Goal: Task Accomplishment & Management: Complete application form

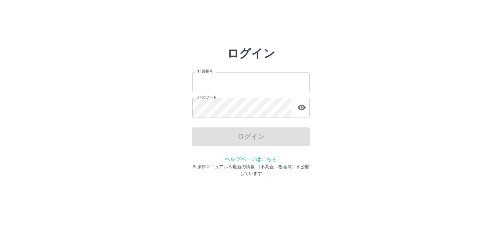
type input "*******"
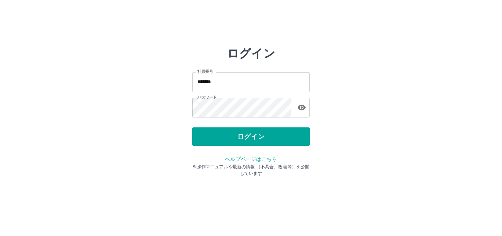
click at [271, 135] on div "ログイン" at bounding box center [251, 136] width 118 height 18
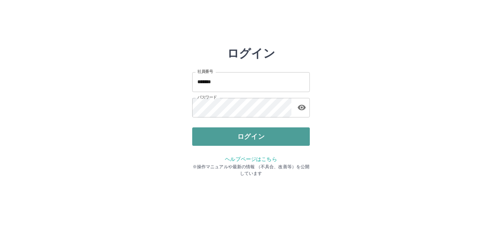
click at [206, 137] on button "ログイン" at bounding box center [251, 136] width 118 height 18
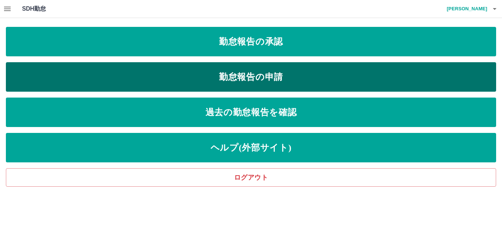
click at [117, 70] on link "勤怠報告の申請" at bounding box center [251, 76] width 490 height 29
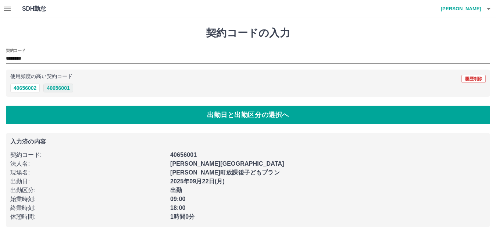
click at [57, 88] on button "40656001" at bounding box center [57, 87] width 29 height 9
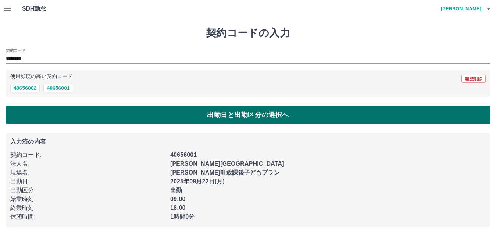
click at [58, 115] on button "出勤日と出勤区分の選択へ" at bounding box center [248, 115] width 484 height 18
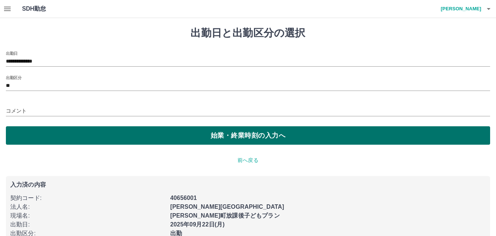
click at [43, 134] on button "始業・終業時刻の入力へ" at bounding box center [248, 135] width 484 height 18
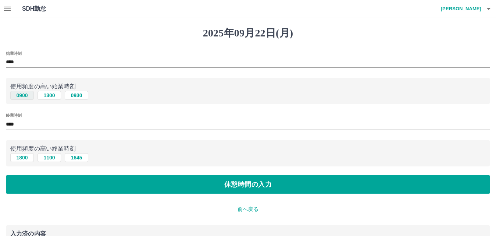
click at [21, 93] on button "0900" at bounding box center [22, 95] width 24 height 9
click at [18, 156] on button "1800" at bounding box center [22, 157] width 24 height 9
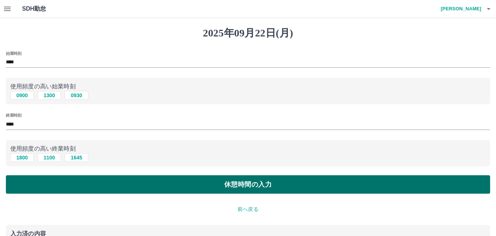
click at [24, 182] on button "休憩時間の入力" at bounding box center [248, 184] width 484 height 18
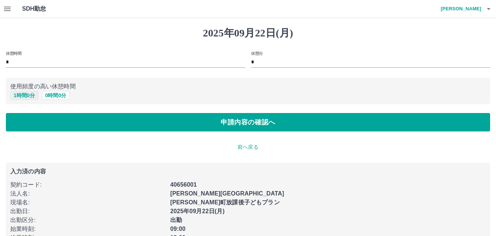
click at [30, 94] on button "1 時間 0 分" at bounding box center [24, 95] width 28 height 9
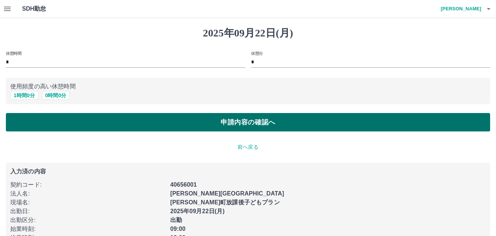
click at [33, 124] on button "申請内容の確認へ" at bounding box center [248, 122] width 484 height 18
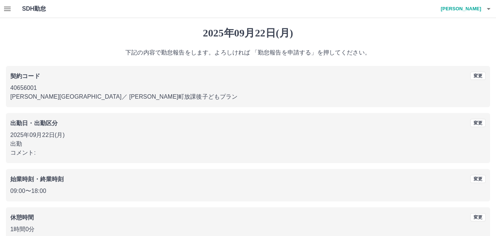
scroll to position [40, 0]
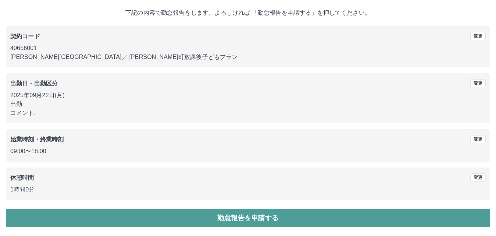
click at [218, 215] on button "勤怠報告を申請する" at bounding box center [248, 217] width 484 height 18
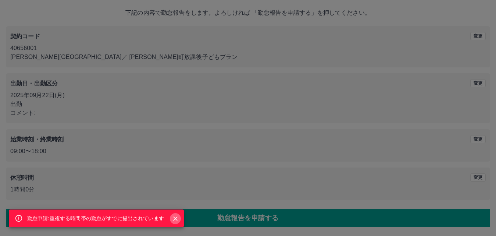
click at [178, 218] on icon "Close" at bounding box center [175, 218] width 7 height 7
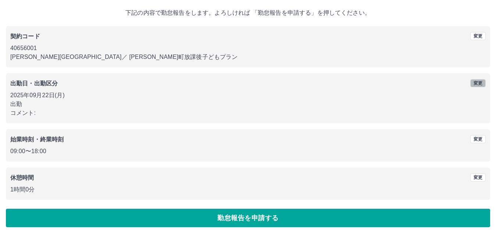
click at [481, 83] on button "変更" at bounding box center [477, 83] width 15 height 8
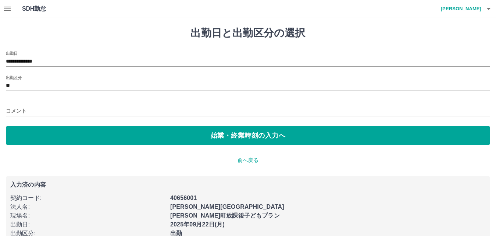
click at [55, 54] on div "**********" at bounding box center [248, 58] width 484 height 15
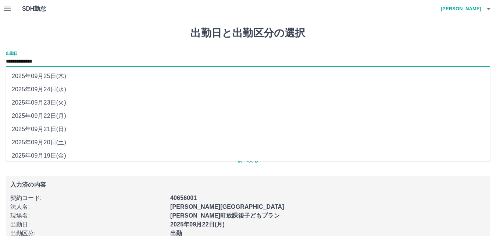
click at [56, 60] on input "**********" at bounding box center [248, 61] width 484 height 9
click at [56, 90] on li "2025年09月24日(水)" at bounding box center [248, 89] width 484 height 13
type input "**********"
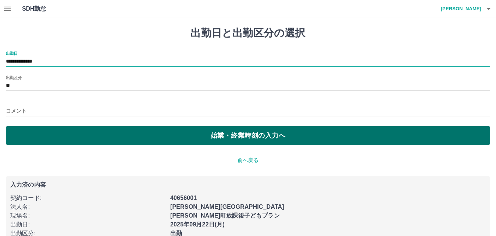
click at [95, 130] on button "始業・終業時刻の入力へ" at bounding box center [248, 135] width 484 height 18
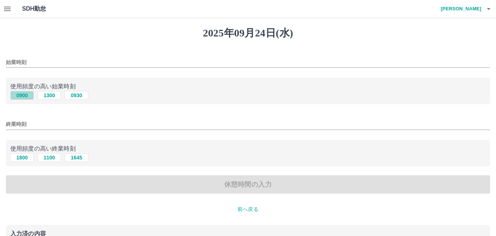
click at [25, 92] on button "0900" at bounding box center [22, 95] width 24 height 9
type input "****"
click at [21, 159] on button "1800" at bounding box center [22, 157] width 24 height 9
type input "****"
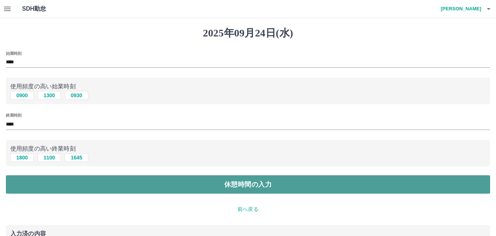
click at [23, 184] on button "休憩時間の入力" at bounding box center [248, 184] width 484 height 18
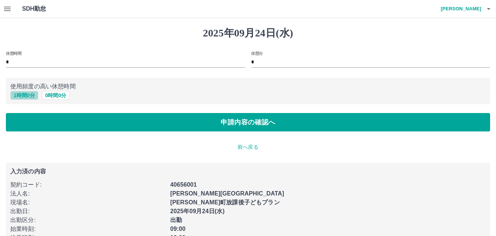
click at [22, 91] on button "1 時間 0 分" at bounding box center [24, 95] width 28 height 9
click at [26, 94] on button "1 時間 0 分" at bounding box center [24, 95] width 28 height 9
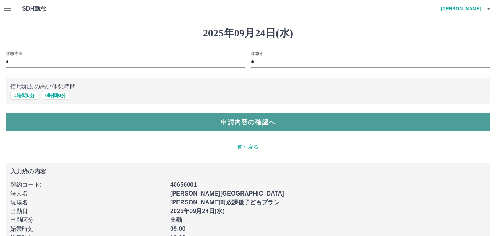
click at [31, 125] on button "申請内容の確認へ" at bounding box center [248, 122] width 484 height 18
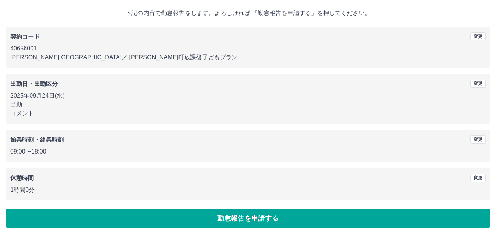
scroll to position [40, 0]
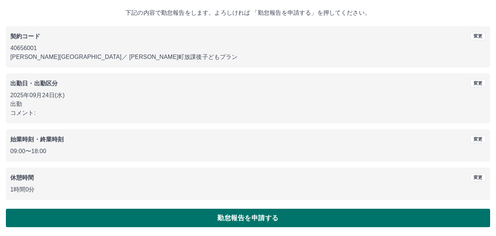
click at [240, 218] on button "勤怠報告を申請する" at bounding box center [248, 217] width 484 height 18
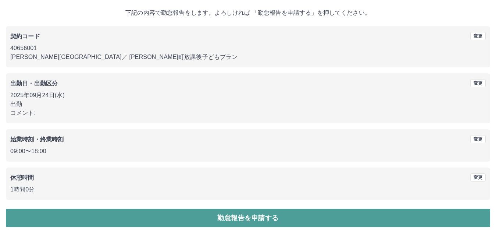
click at [188, 214] on button "勤怠報告を申請する" at bounding box center [248, 217] width 484 height 18
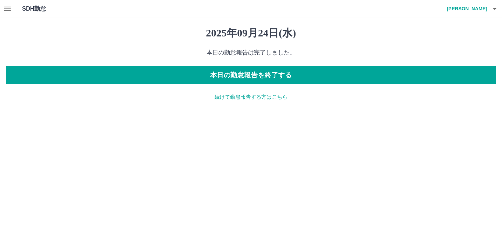
click at [229, 99] on p "続けて勤怠報告する方はこちら" at bounding box center [251, 97] width 490 height 8
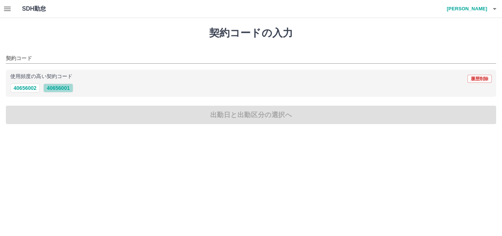
click at [51, 87] on button "40656001" at bounding box center [57, 87] width 29 height 9
type input "********"
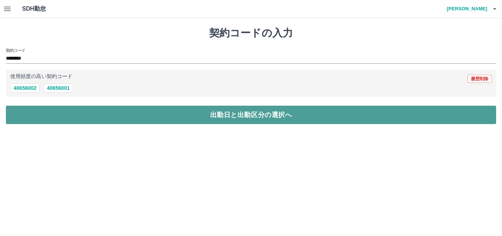
click at [50, 113] on button "出勤日と出勤区分の選択へ" at bounding box center [251, 115] width 490 height 18
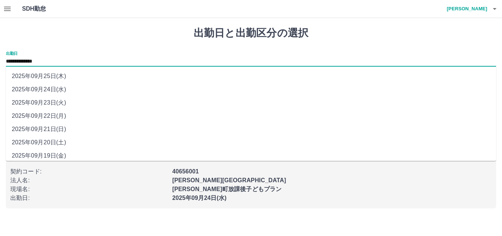
click at [49, 58] on input "**********" at bounding box center [251, 61] width 490 height 9
click at [49, 101] on li "2025年09月23日(火)" at bounding box center [251, 102] width 490 height 13
type input "**********"
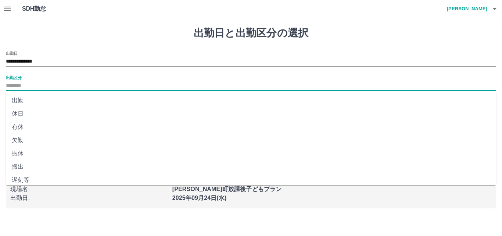
click at [33, 87] on input "出勤区分" at bounding box center [251, 85] width 490 height 9
click at [29, 112] on li "休日" at bounding box center [251, 113] width 490 height 13
type input "**"
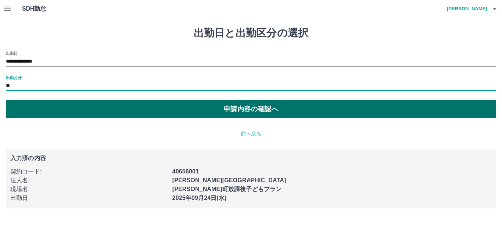
click at [59, 111] on button "申請内容の確認へ" at bounding box center [251, 109] width 490 height 18
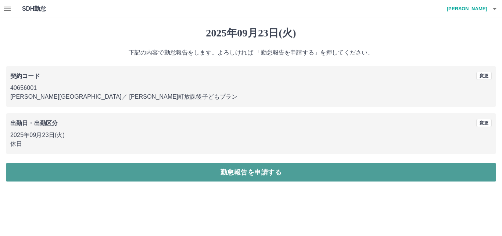
click at [82, 172] on button "勤怠報告を申請する" at bounding box center [251, 172] width 490 height 18
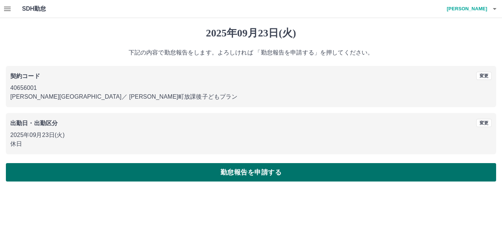
click at [210, 174] on button "勤怠報告を申請する" at bounding box center [251, 172] width 490 height 18
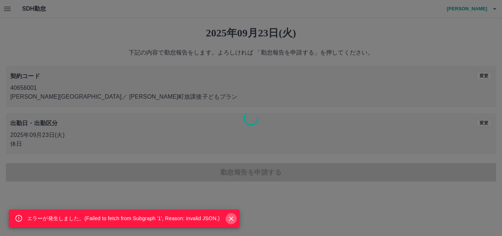
click at [234, 219] on icon "Close" at bounding box center [231, 218] width 7 height 7
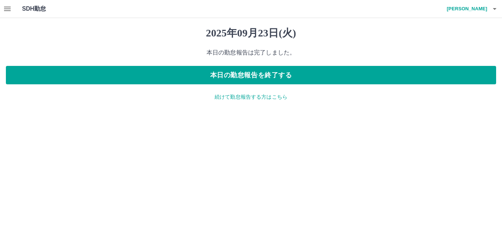
click at [243, 91] on div "2025年09月23日(火) 本日の勤怠報告は完了しました。 本日の勤怠報告を終了する 続けて勤怠報告する方はこちら" at bounding box center [251, 64] width 502 height 92
click at [241, 95] on p "続けて勤怠報告する方はこちら" at bounding box center [251, 97] width 490 height 8
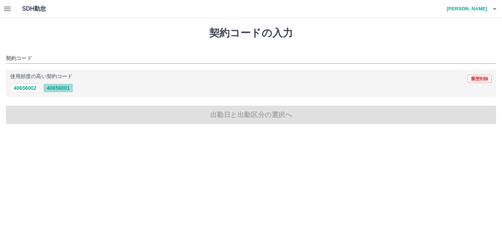
click at [68, 89] on button "40656001" at bounding box center [57, 87] width 29 height 9
type input "********"
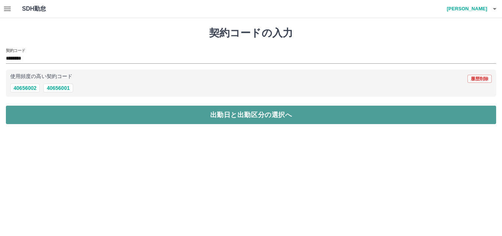
click at [70, 110] on button "出勤日と出勤区分の選択へ" at bounding box center [251, 115] width 490 height 18
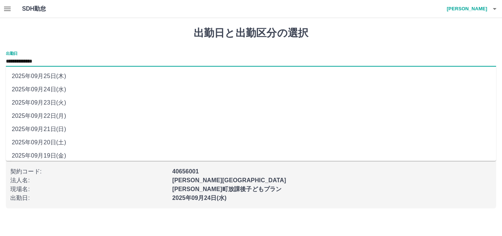
click at [53, 65] on input "**********" at bounding box center [251, 61] width 490 height 9
click at [53, 101] on li "2025年09月23日(火)" at bounding box center [251, 102] width 490 height 13
type input "**********"
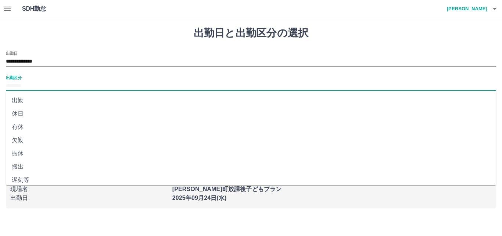
click at [55, 87] on input "出勤区分" at bounding box center [251, 85] width 490 height 9
click at [48, 111] on li "休日" at bounding box center [251, 113] width 490 height 13
type input "**"
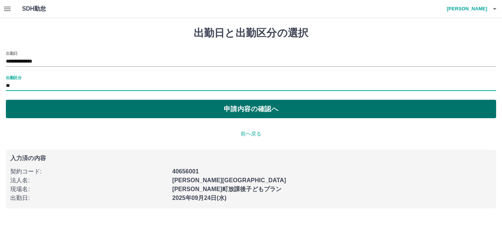
click at [57, 110] on button "申請内容の確認へ" at bounding box center [251, 109] width 490 height 18
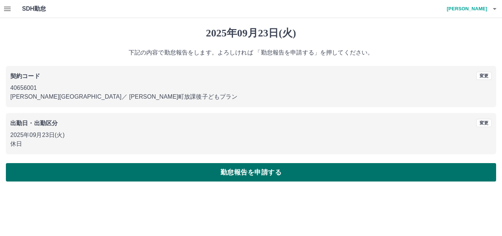
click at [137, 169] on button "勤怠報告を申請する" at bounding box center [251, 172] width 490 height 18
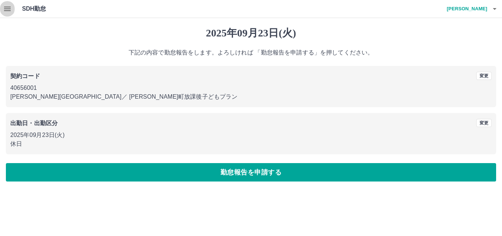
click at [11, 6] on icon "button" at bounding box center [7, 8] width 9 height 9
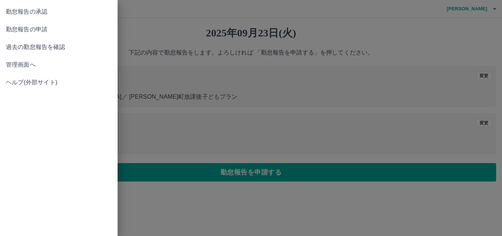
click at [14, 18] on link "勤怠報告の承認" at bounding box center [59, 12] width 118 height 18
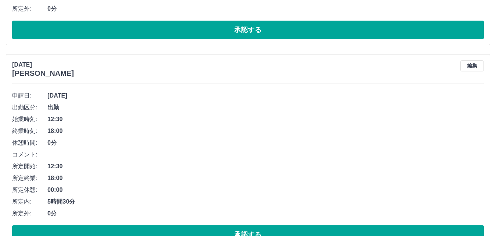
scroll to position [3024, 0]
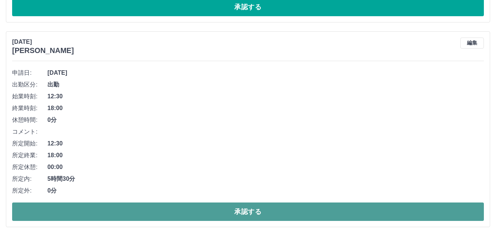
click at [168, 207] on button "承認する" at bounding box center [248, 211] width 472 height 18
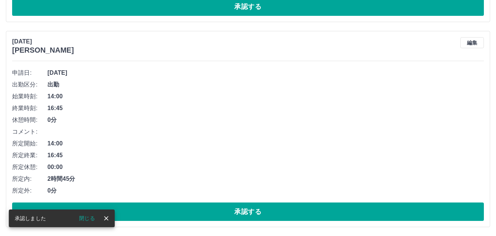
scroll to position [2819, 0]
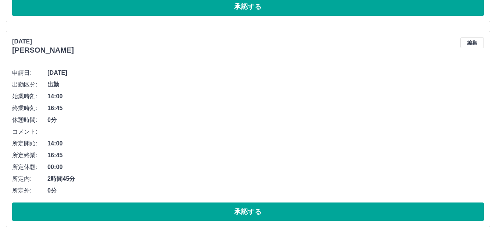
click at [176, 208] on button "承認する" at bounding box center [248, 211] width 472 height 18
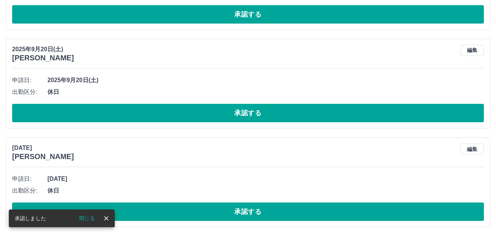
scroll to position [2614, 0]
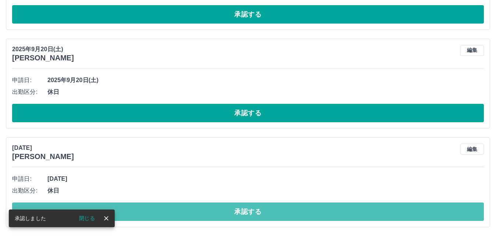
click at [176, 208] on button "承認する" at bounding box center [248, 211] width 472 height 18
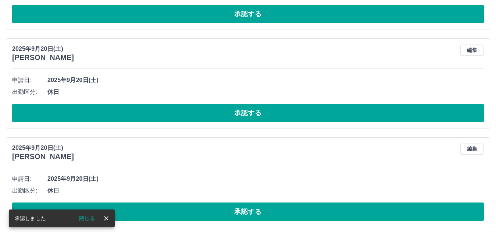
scroll to position [2516, 0]
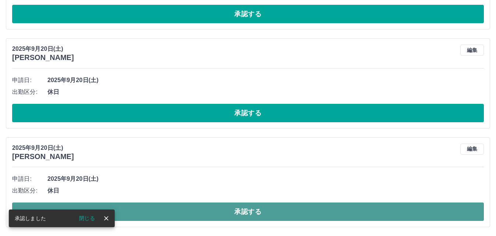
click at [176, 209] on button "承認する" at bounding box center [248, 211] width 472 height 18
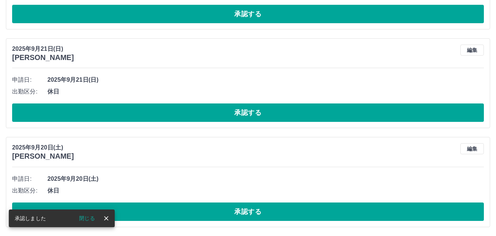
scroll to position [2417, 0]
click at [176, 209] on button "承認する" at bounding box center [248, 211] width 472 height 18
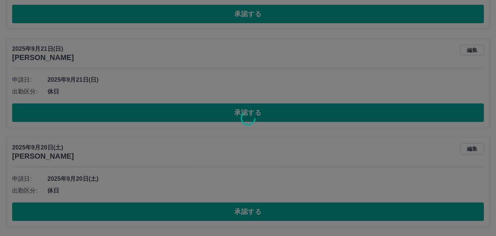
click at [176, 209] on div at bounding box center [248, 118] width 496 height 236
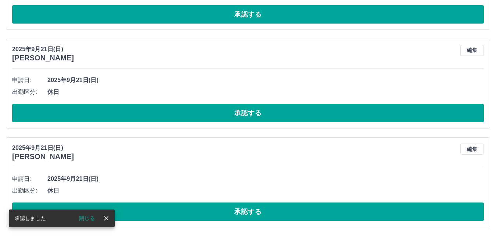
scroll to position [2318, 0]
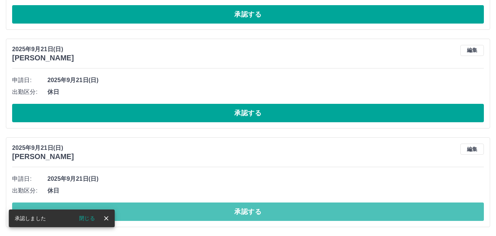
click at [176, 209] on button "承認する" at bounding box center [248, 211] width 472 height 18
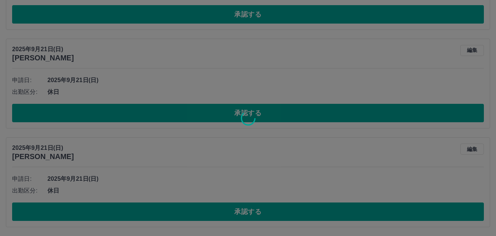
scroll to position [2220, 0]
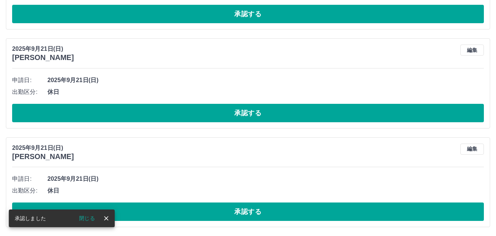
click at [176, 209] on button "承認する" at bounding box center [248, 211] width 472 height 18
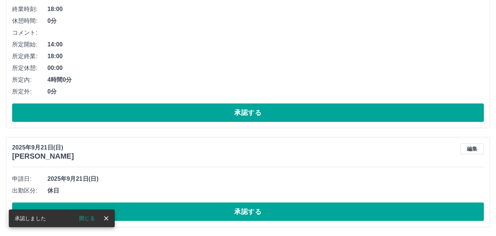
scroll to position [2121, 0]
click at [176, 209] on button "承認する" at bounding box center [248, 211] width 472 height 18
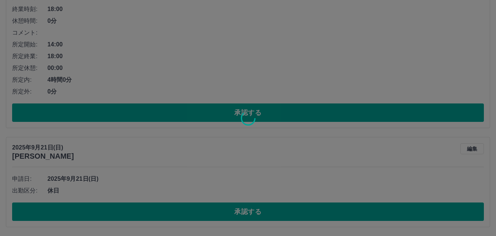
scroll to position [2023, 0]
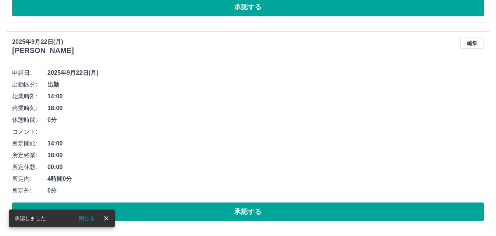
click at [176, 209] on button "承認する" at bounding box center [248, 211] width 472 height 18
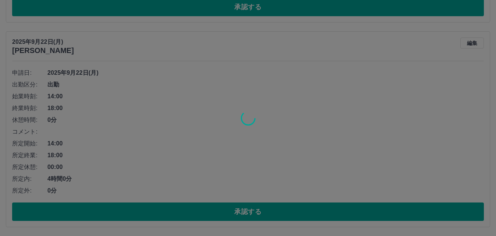
scroll to position [1818, 0]
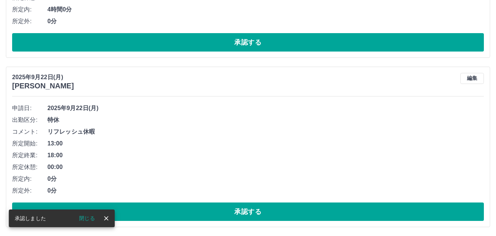
click at [176, 209] on button "承認する" at bounding box center [248, 211] width 472 height 18
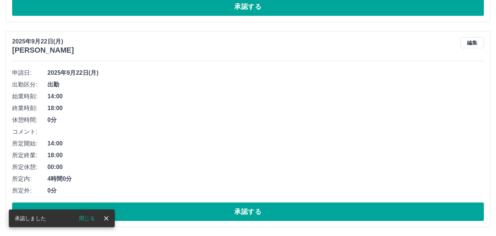
scroll to position [1649, 0]
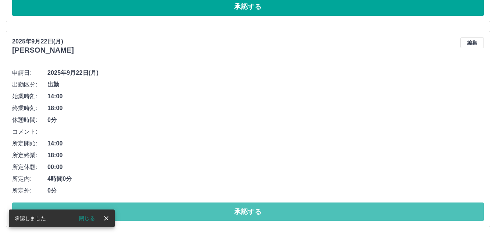
click at [176, 209] on button "承認する" at bounding box center [248, 211] width 472 height 18
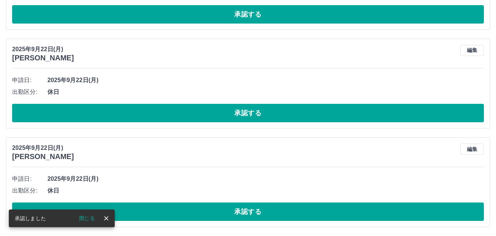
scroll to position [1444, 0]
click at [176, 209] on button "承認する" at bounding box center [248, 211] width 472 height 18
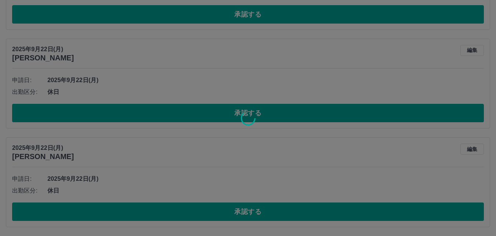
scroll to position [1346, 0]
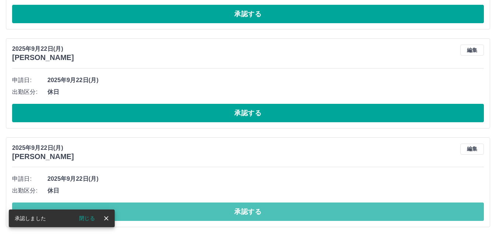
click at [176, 209] on button "承認する" at bounding box center [248, 211] width 472 height 18
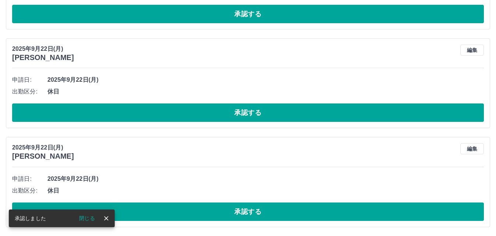
scroll to position [1247, 0]
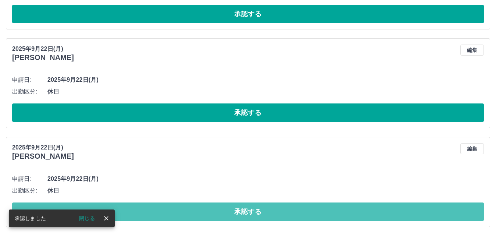
click at [176, 209] on button "承認する" at bounding box center [248, 211] width 472 height 18
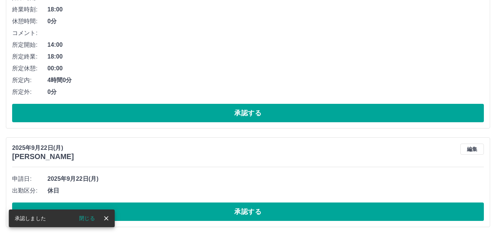
scroll to position [1148, 0]
click at [176, 209] on button "承認する" at bounding box center [248, 211] width 472 height 18
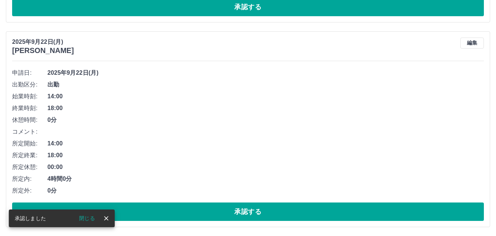
scroll to position [1050, 0]
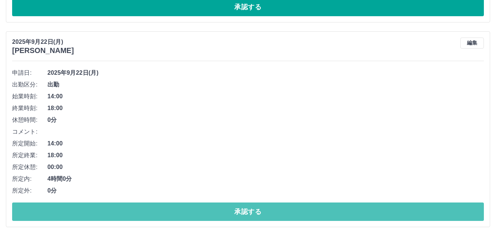
click at [176, 209] on button "承認する" at bounding box center [248, 211] width 472 height 18
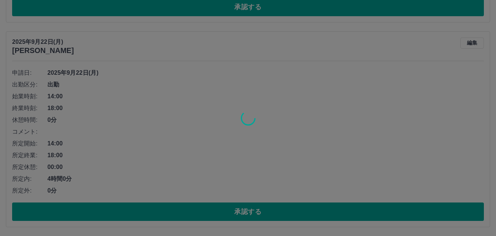
scroll to position [845, 0]
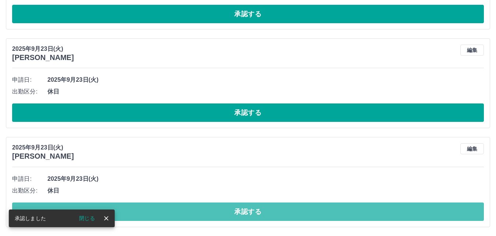
click at [176, 209] on button "承認する" at bounding box center [248, 211] width 472 height 18
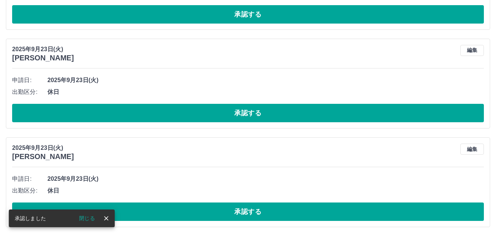
scroll to position [747, 0]
click at [176, 209] on button "承認する" at bounding box center [248, 211] width 472 height 18
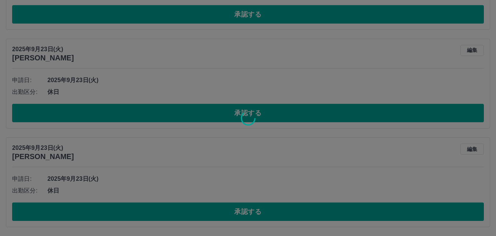
scroll to position [648, 0]
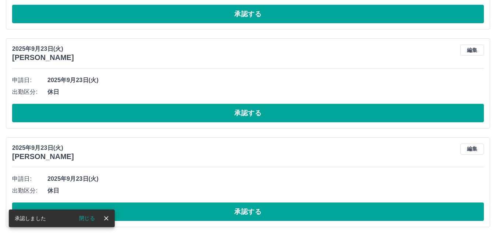
click at [176, 209] on button "承認する" at bounding box center [248, 211] width 472 height 18
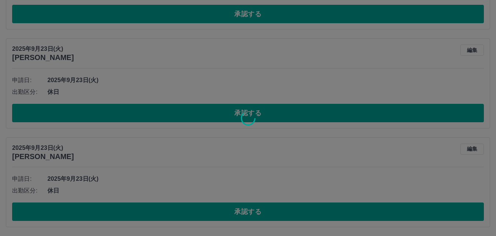
scroll to position [550, 0]
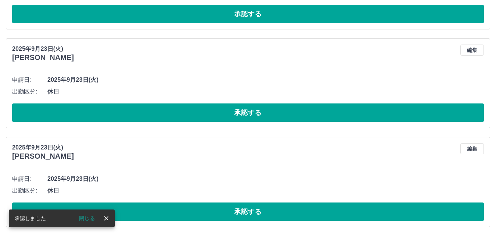
click at [176, 209] on button "承認する" at bounding box center [248, 211] width 472 height 18
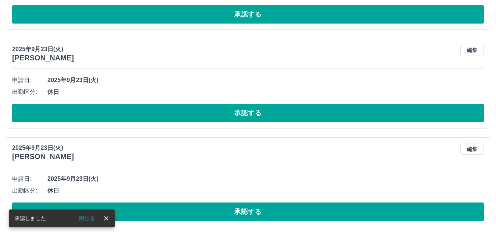
scroll to position [451, 0]
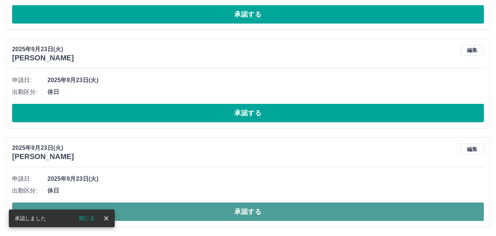
click at [176, 210] on button "承認する" at bounding box center [248, 211] width 472 height 18
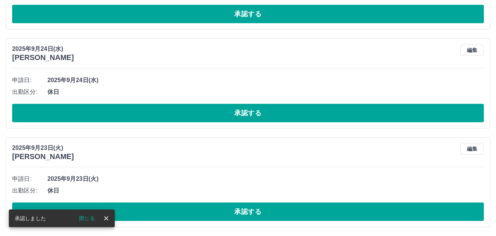
scroll to position [352, 0]
click at [176, 210] on button "承認する" at bounding box center [248, 211] width 472 height 18
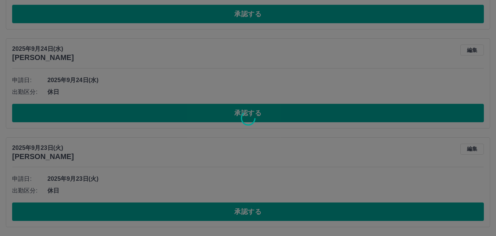
scroll to position [254, 0]
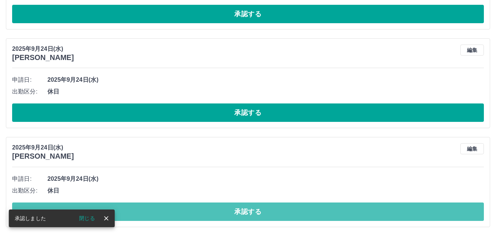
click at [176, 210] on button "承認する" at bounding box center [248, 211] width 472 height 18
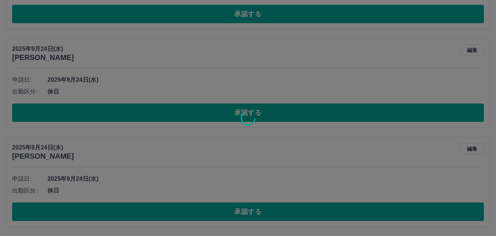
scroll to position [155, 0]
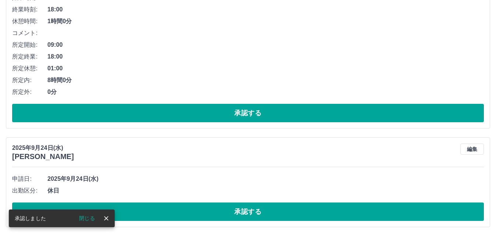
click at [176, 210] on button "承認する" at bounding box center [248, 211] width 472 height 18
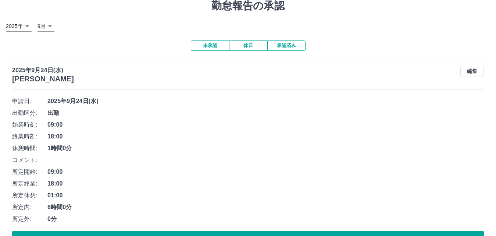
scroll to position [0, 0]
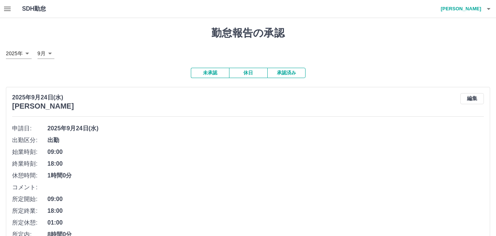
click at [8, 12] on icon "button" at bounding box center [7, 8] width 9 height 9
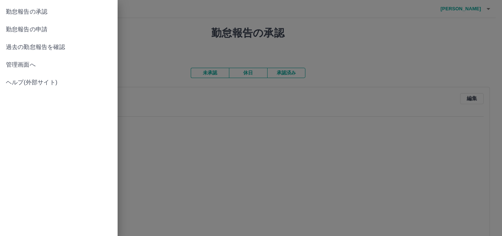
click at [17, 63] on span "管理画面へ" at bounding box center [59, 64] width 106 height 9
